Goal: Transaction & Acquisition: Obtain resource

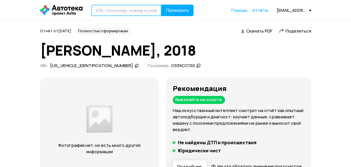
click at [98, 10] on input "text" at bounding box center [126, 11] width 70 height 12
type input "[US_VEHICLE_IDENTIFICATION_NUMBER]"
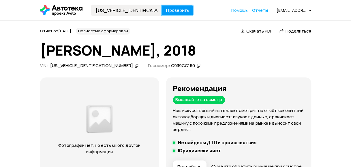
click at [172, 10] on span "Проверить" at bounding box center [177, 10] width 23 height 5
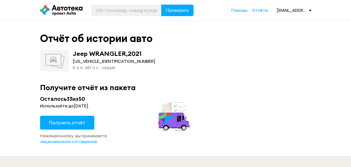
click at [80, 124] on span "Получить отчёт" at bounding box center [67, 123] width 36 height 6
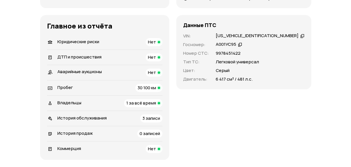
scroll to position [231, 0]
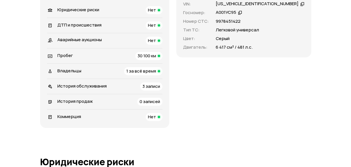
click at [78, 72] on span "Владельцы" at bounding box center [69, 71] width 24 height 6
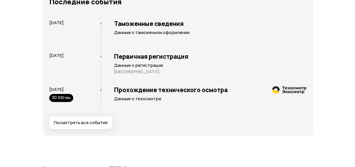
scroll to position [1121, 0]
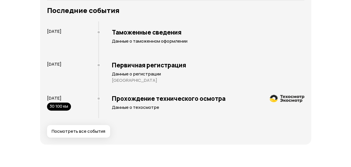
click at [84, 132] on span "Посмотреть все события" at bounding box center [79, 132] width 54 height 6
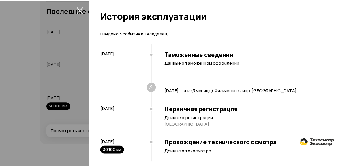
scroll to position [6, 0]
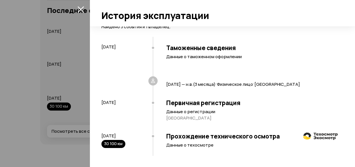
click at [81, 7] on icon "закрыть" at bounding box center [81, 9] width 7 height 7
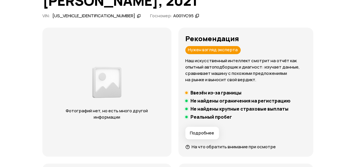
scroll to position [86, 0]
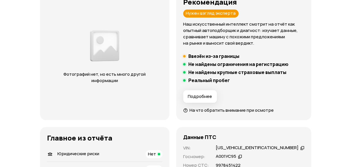
click at [202, 95] on span "Подробнее" at bounding box center [200, 97] width 24 height 6
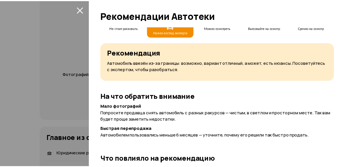
scroll to position [0, 0]
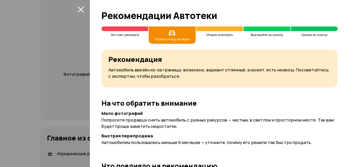
click at [81, 7] on icon "закрыть" at bounding box center [81, 9] width 7 height 7
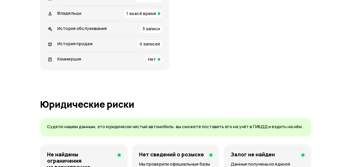
scroll to position [144, 0]
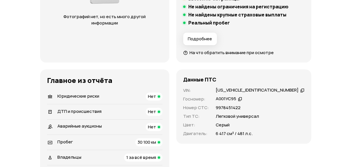
click at [142, 142] on span "30 100 км" at bounding box center [147, 142] width 18 height 6
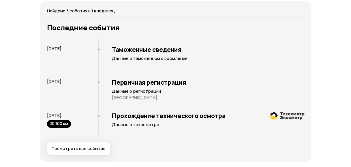
scroll to position [1140, 0]
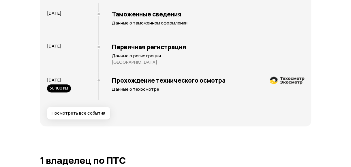
click at [127, 89] on p "Данные о техосмотре" at bounding box center [208, 89] width 192 height 6
click at [138, 87] on p "Данные о техосмотре" at bounding box center [208, 89] width 192 height 6
click at [174, 98] on div "Прохождение технического осмотра Данные о техосмотре" at bounding box center [201, 86] width 206 height 28
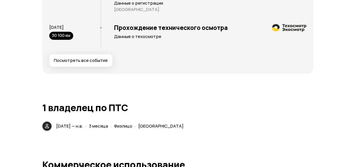
scroll to position [1181, 0]
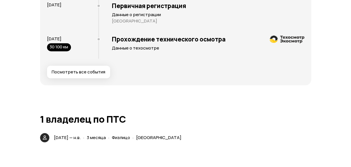
click at [98, 72] on span "Посмотреть все события" at bounding box center [79, 72] width 54 height 6
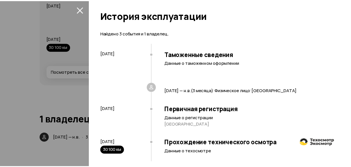
scroll to position [6, 0]
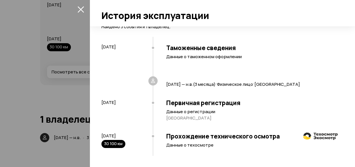
click at [80, 7] on icon "закрыть" at bounding box center [81, 9] width 7 height 7
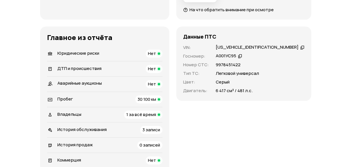
scroll to position [201, 0]
